Goal: Task Accomplishment & Management: Use online tool/utility

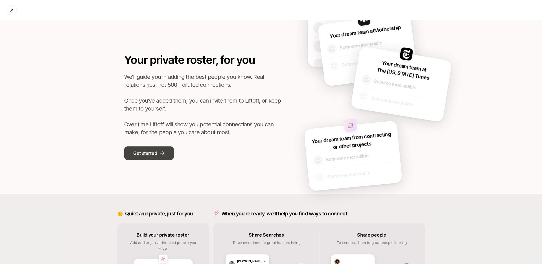
click at [163, 153] on icon at bounding box center [162, 153] width 4 height 4
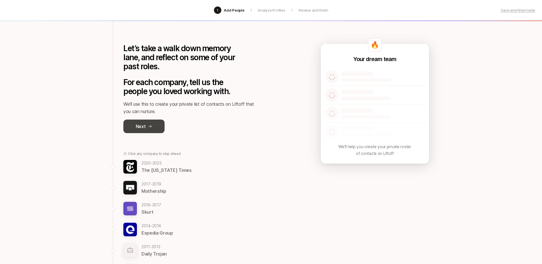
scroll to position [22, 0]
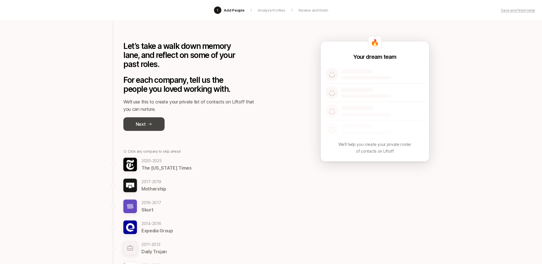
click at [152, 128] on button "Next" at bounding box center [143, 124] width 41 height 14
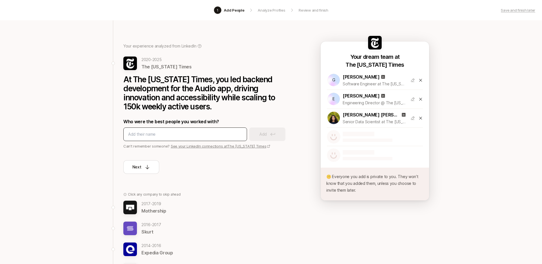
click at [170, 133] on input at bounding box center [185, 134] width 114 height 7
type input "bryan weber"
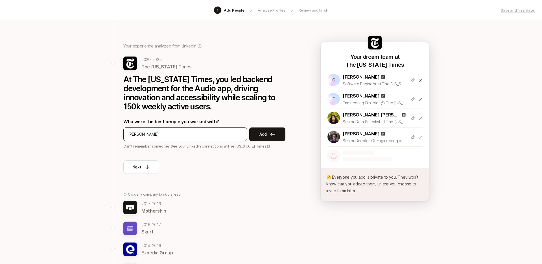
type input "Bruno Splars"
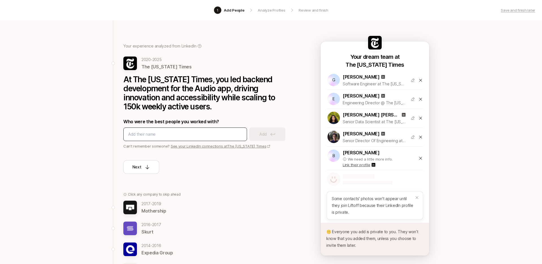
click at [212, 134] on input at bounding box center [185, 134] width 114 height 7
type input "Corey Beach"
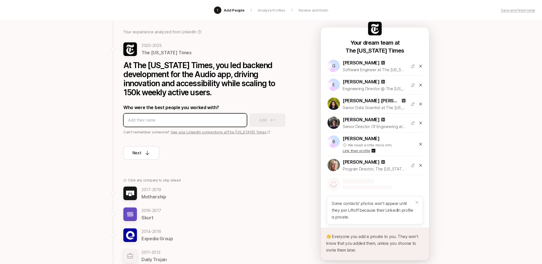
scroll to position [39, 0]
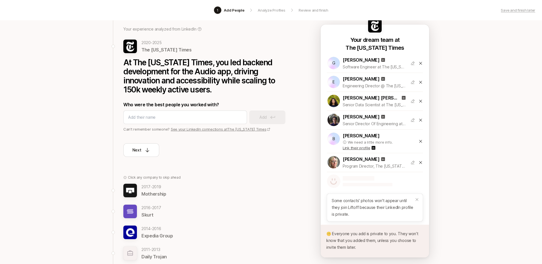
click at [158, 191] on p "Mothership" at bounding box center [153, 193] width 25 height 7
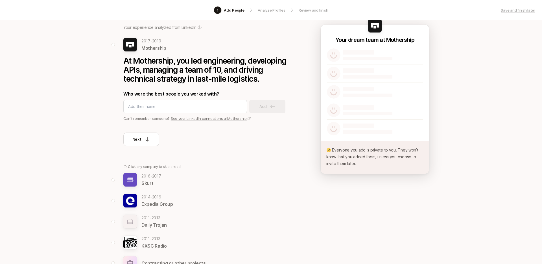
click at [192, 119] on link "See your LinkedIn connections at Mothership" at bounding box center [211, 118] width 80 height 5
click at [171, 108] on input at bounding box center [185, 106] width 114 height 7
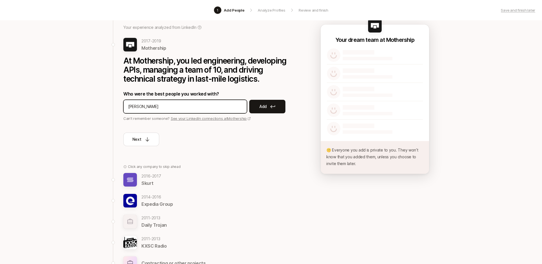
type input "Giulia Fabi"
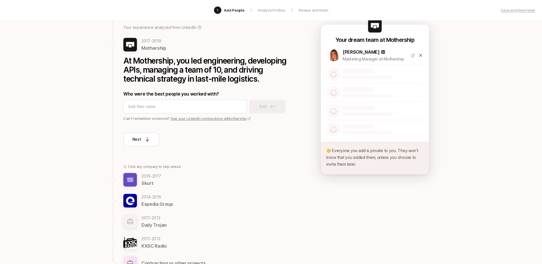
scroll to position [106, 0]
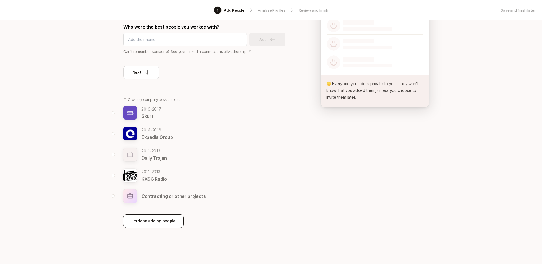
click at [141, 222] on p "I'm done adding people" at bounding box center [153, 220] width 44 height 7
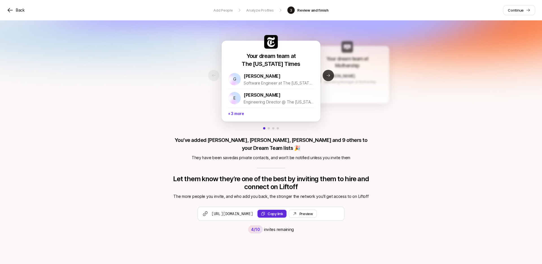
click at [328, 78] on button "Next slide" at bounding box center [328, 75] width 11 height 11
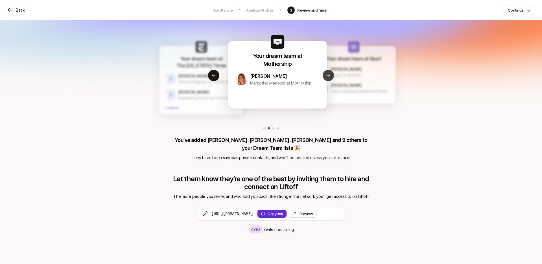
click at [328, 78] on button "Next slide" at bounding box center [328, 75] width 11 height 11
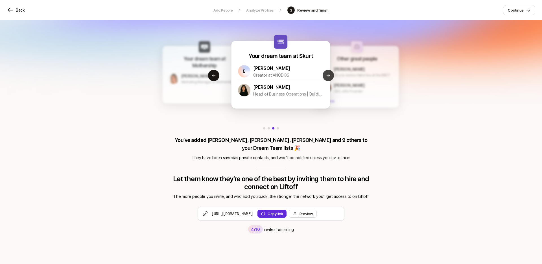
click at [328, 78] on button "Next slide" at bounding box center [328, 75] width 11 height 11
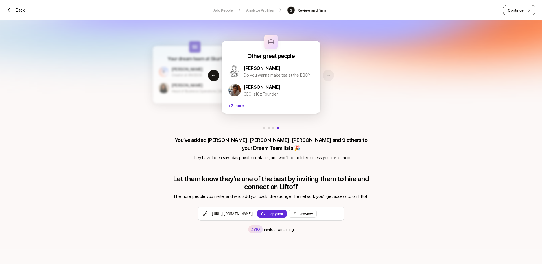
click at [524, 12] on link "Continue" at bounding box center [519, 10] width 32 height 10
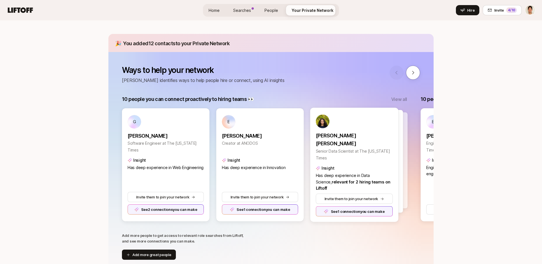
click at [402, 133] on div at bounding box center [359, 161] width 88 height 103
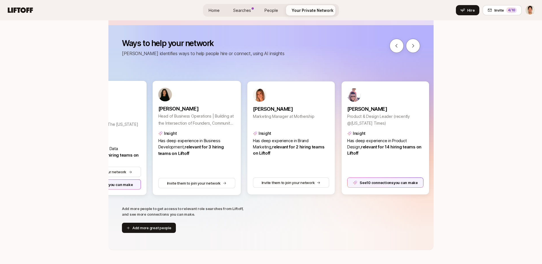
scroll to position [0, 271]
